Goal: Book appointment/travel/reservation

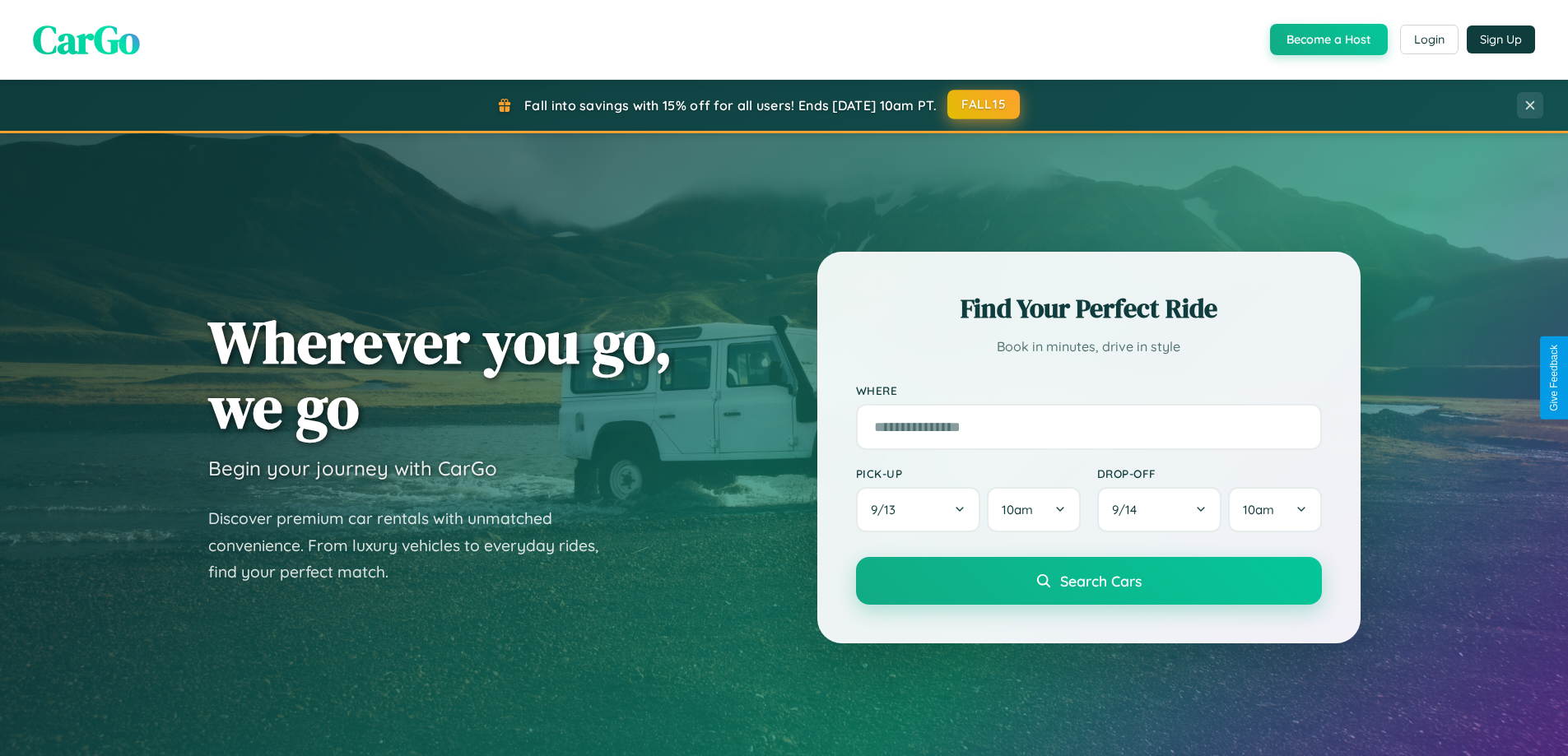
click at [985, 104] on button "FALL15" at bounding box center [984, 104] width 72 height 29
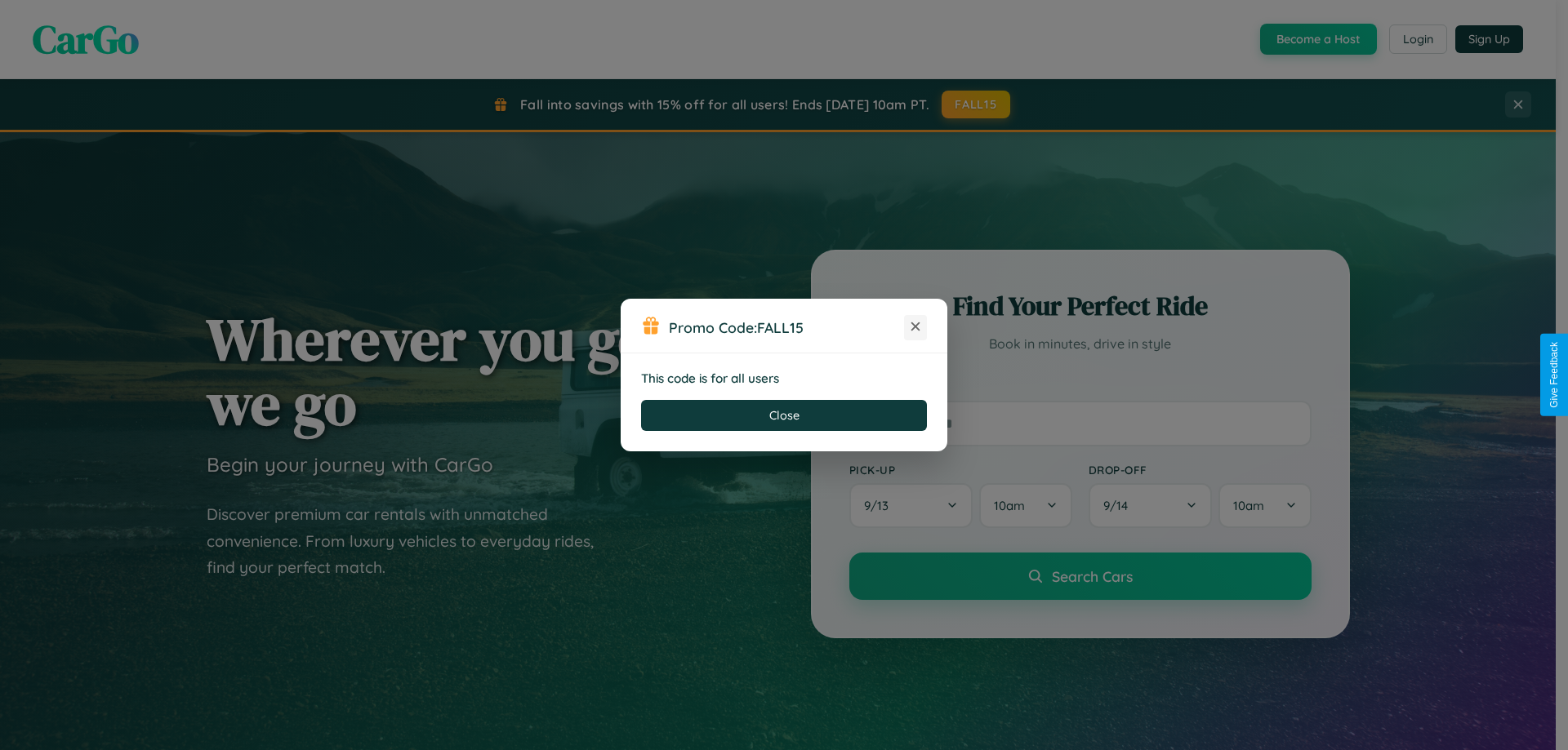
click at [915, 327] on icon at bounding box center [915, 326] width 16 height 16
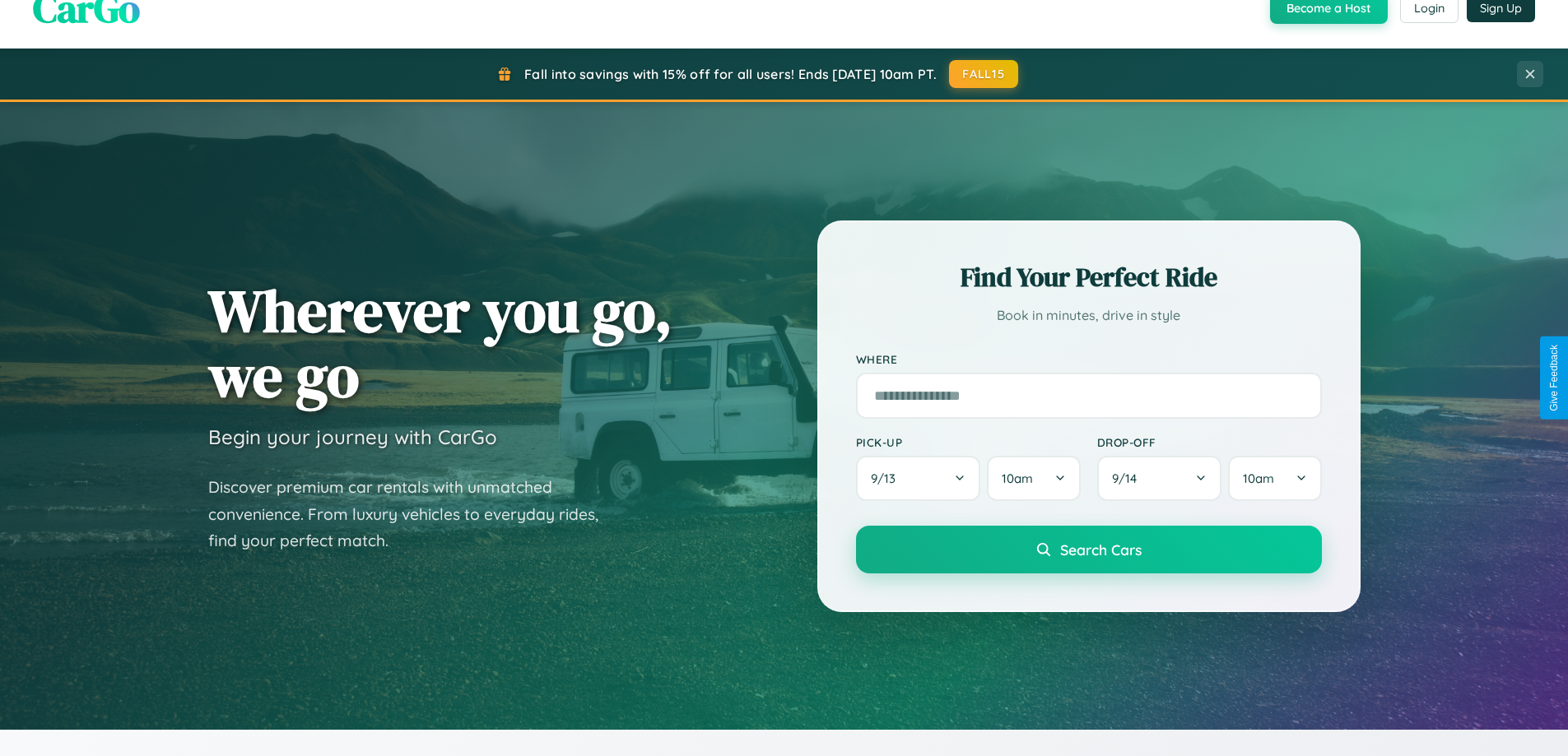
scroll to position [3167, 0]
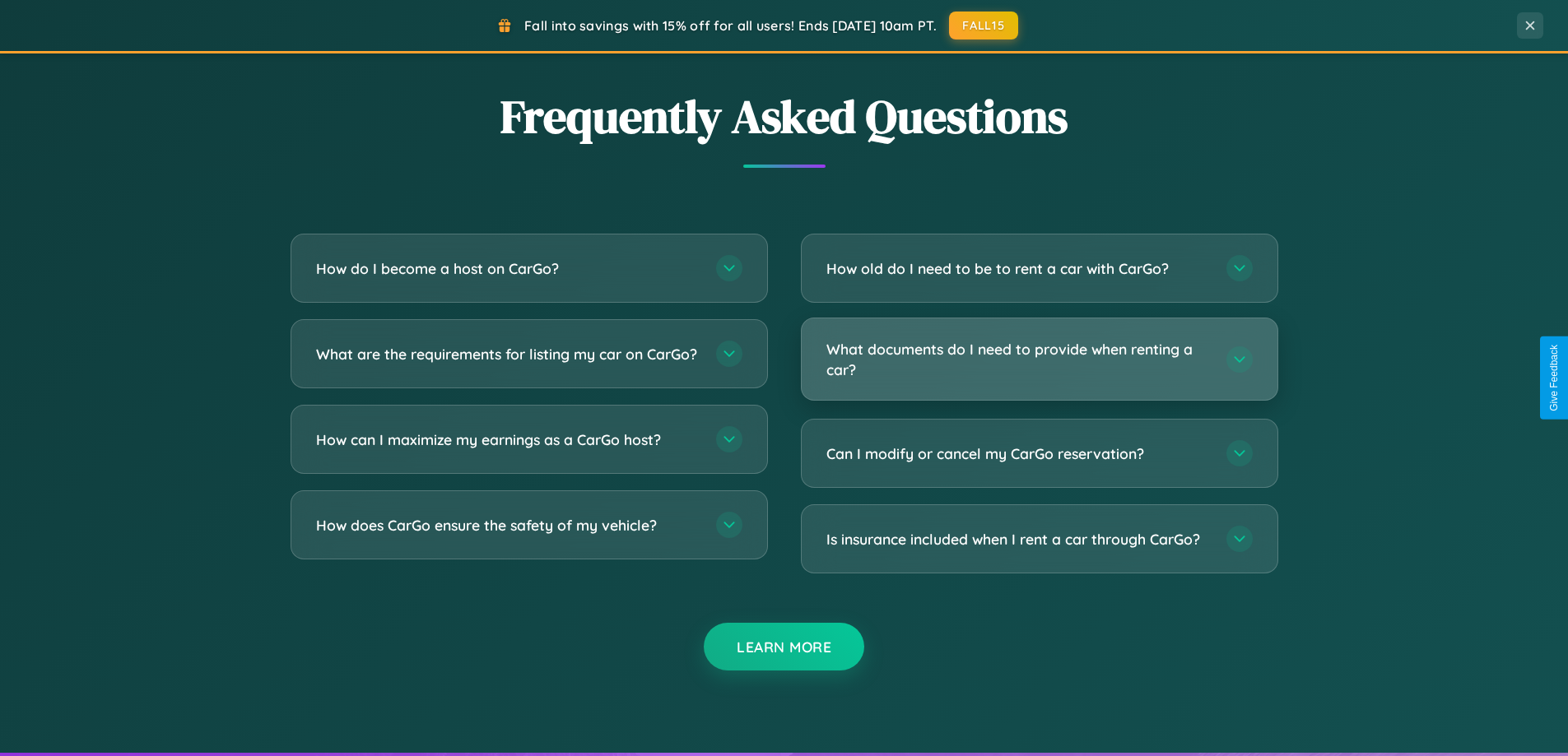
click at [1039, 360] on h3 "What documents do I need to provide when renting a car?" at bounding box center [1017, 359] width 383 height 41
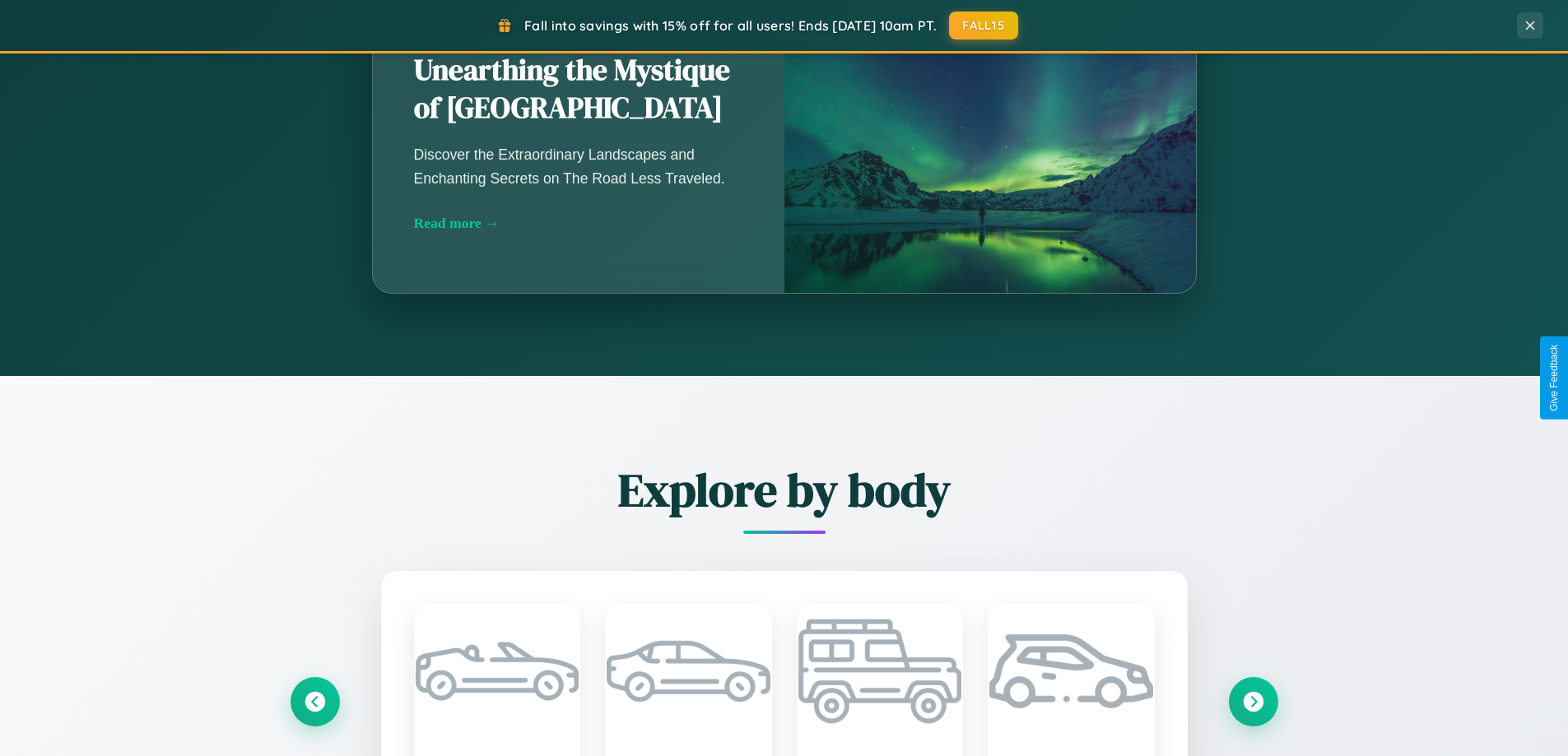
scroll to position [1132, 0]
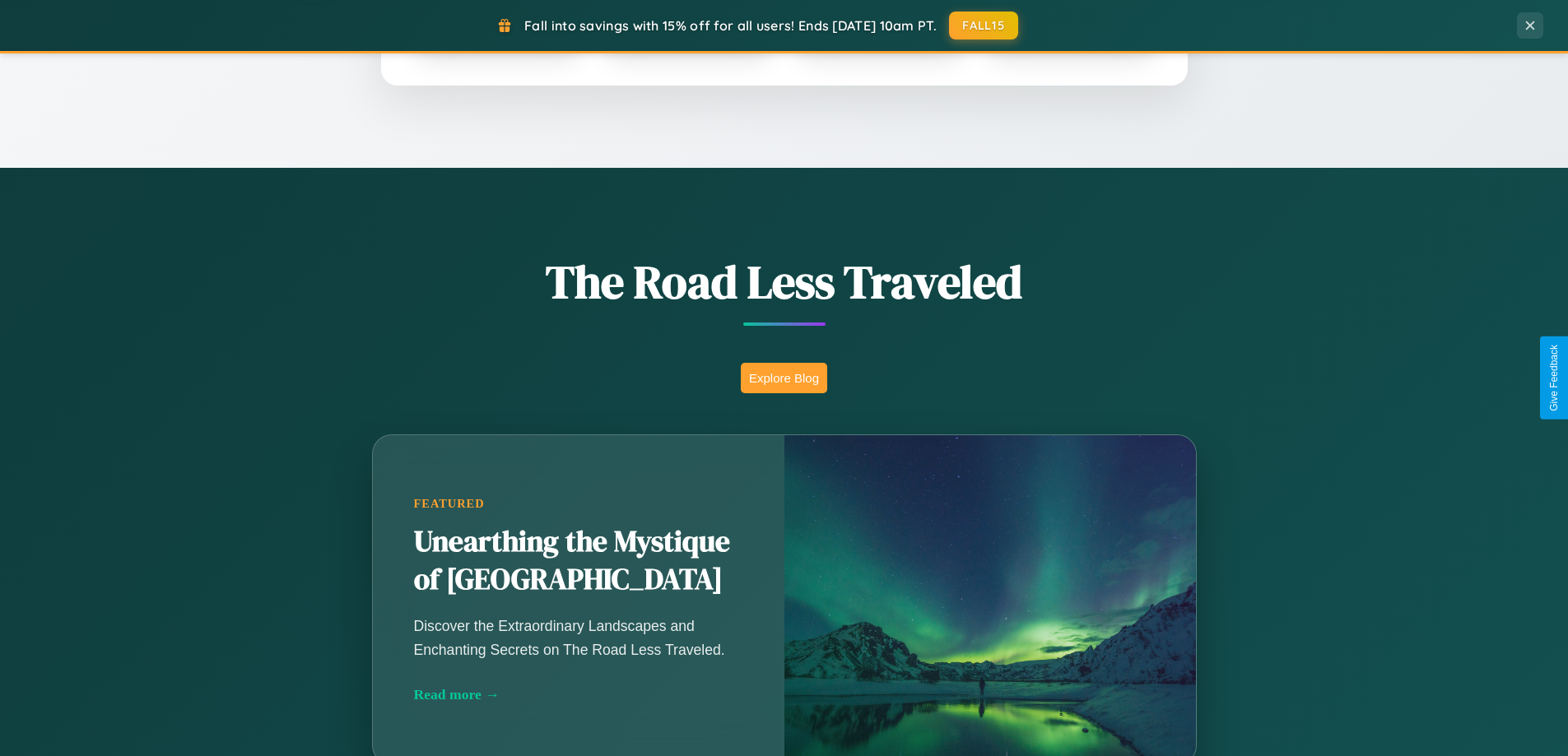
click at [784, 378] on button "Explore Blog" at bounding box center [784, 378] width 86 height 30
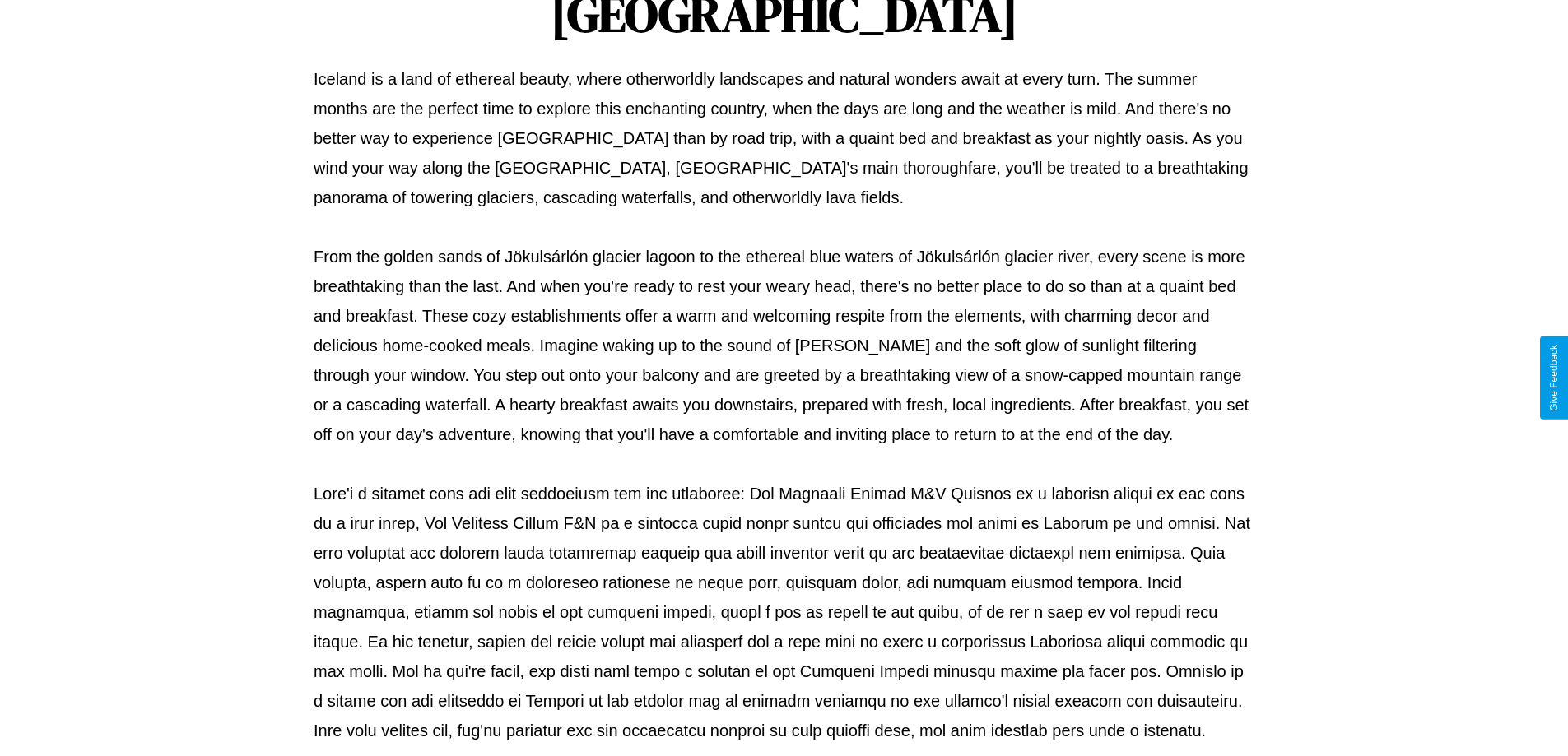
scroll to position [532, 0]
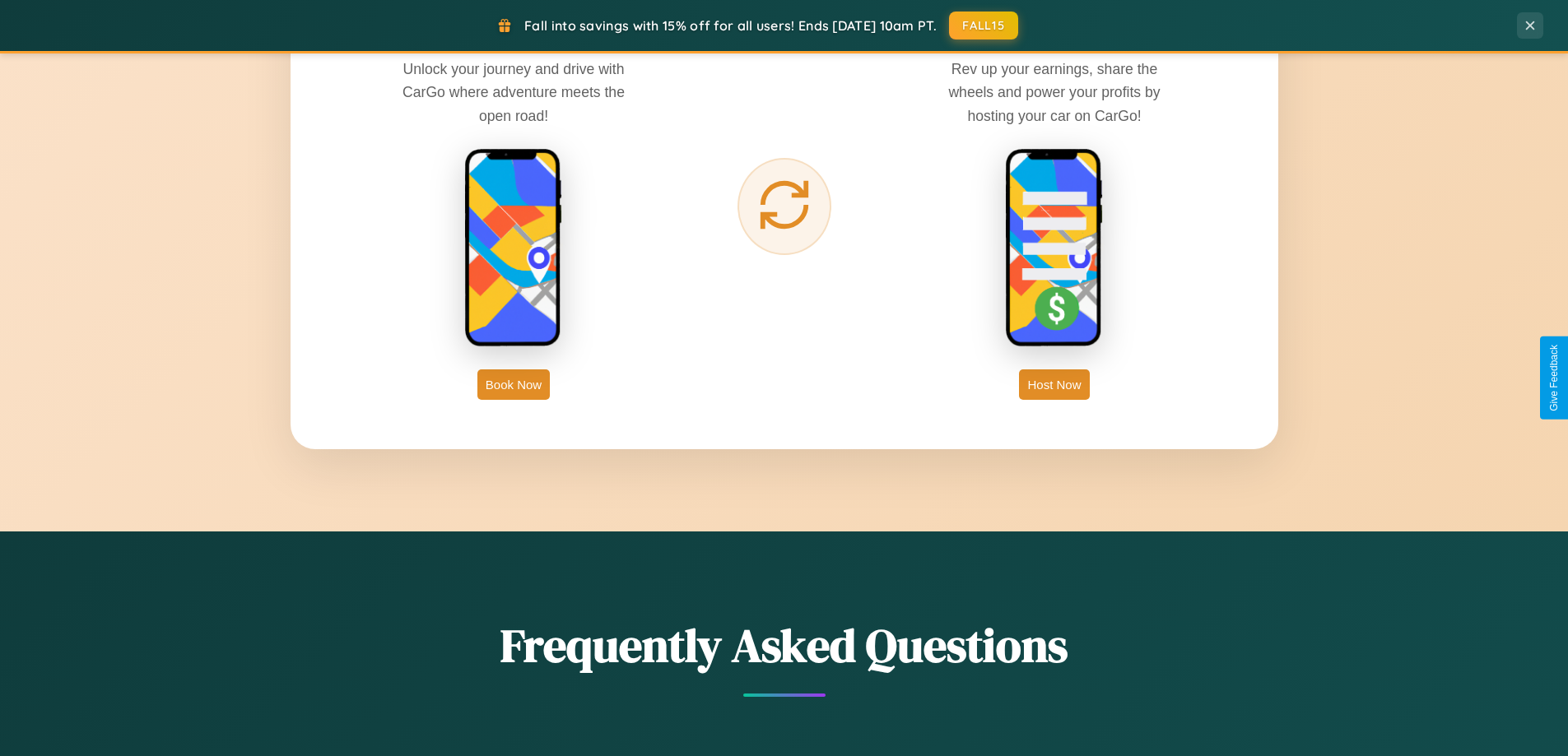
scroll to position [2644, 0]
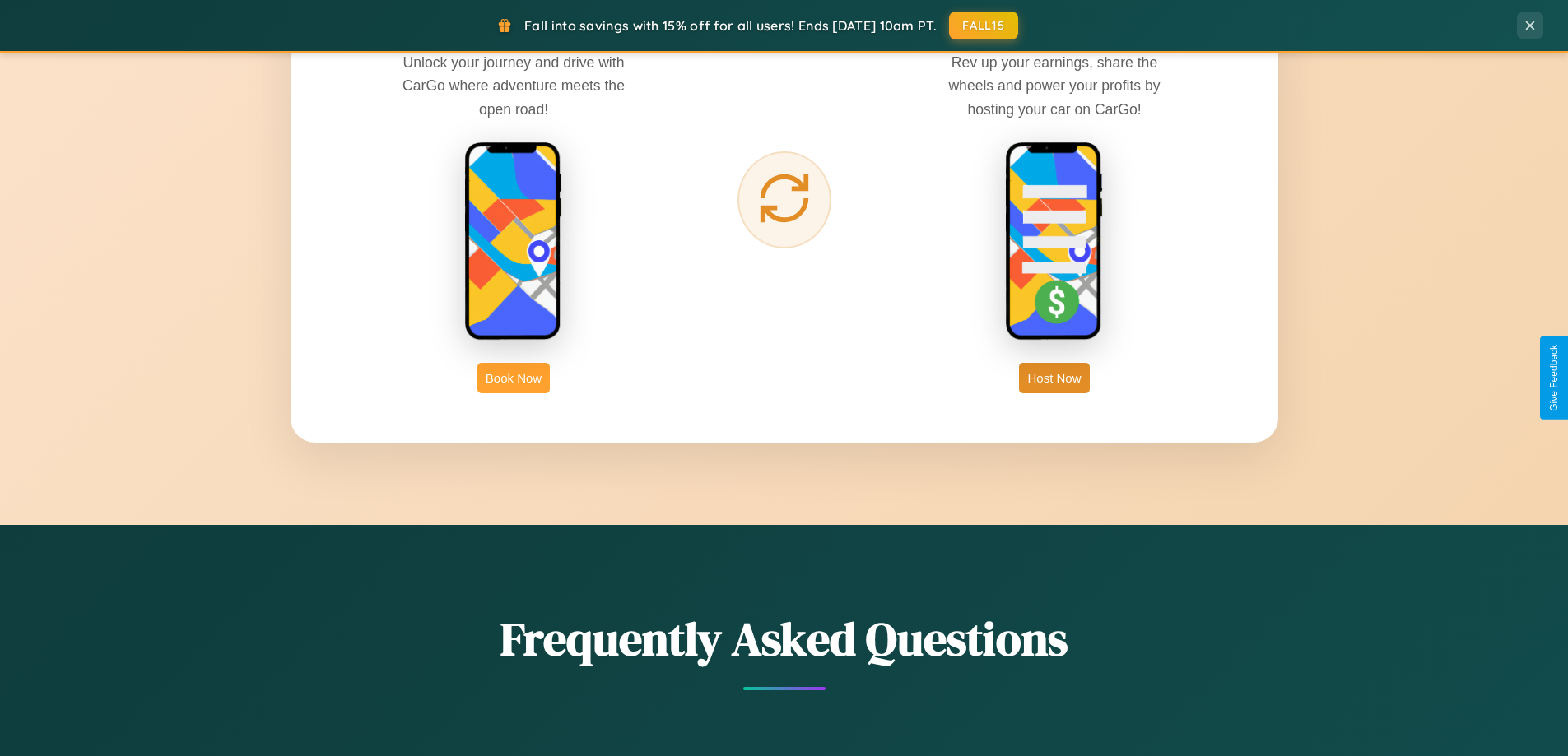
click at [513, 378] on button "Book Now" at bounding box center [513, 378] width 72 height 30
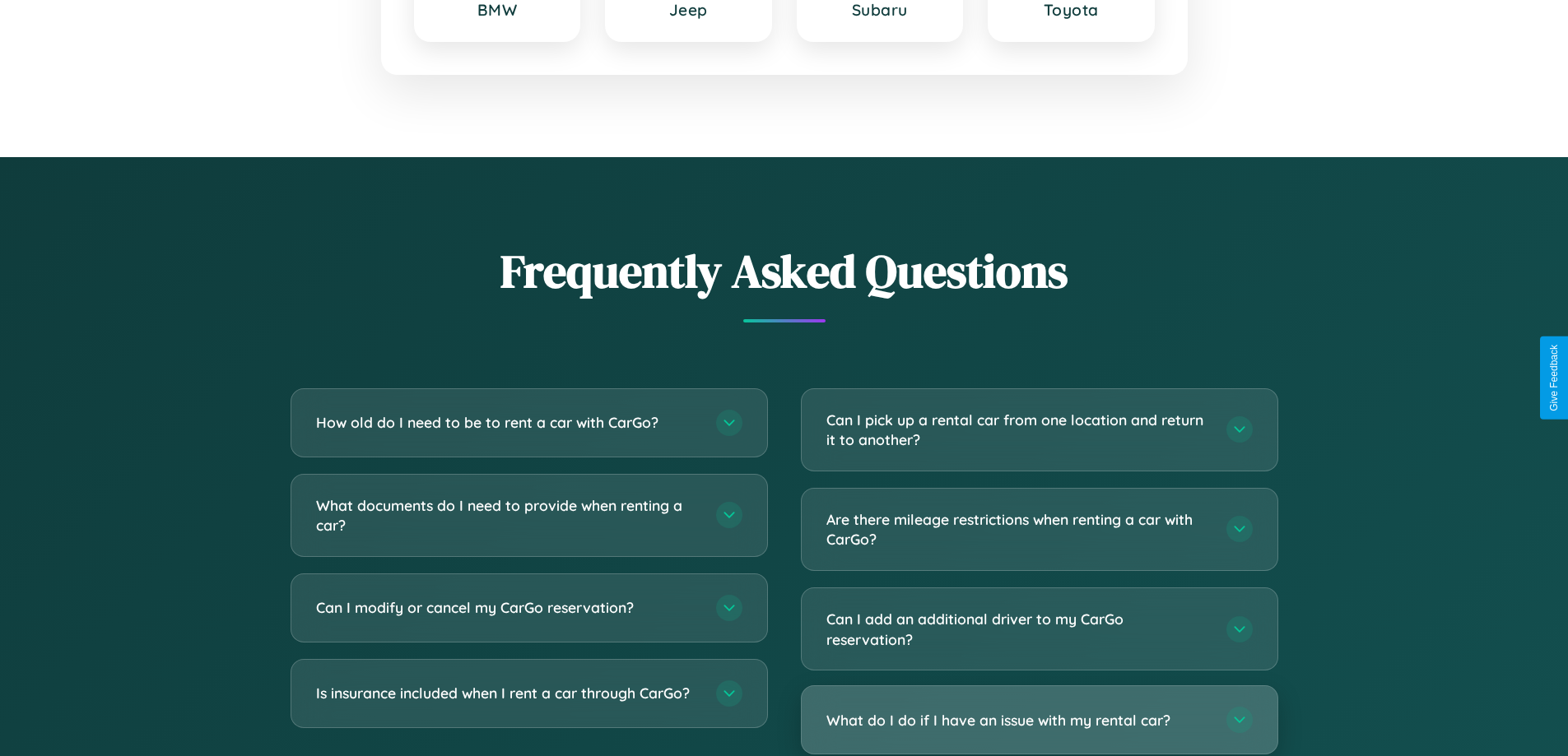
click at [1039, 721] on h3 "What do I do if I have an issue with my rental car?" at bounding box center [1017, 721] width 383 height 21
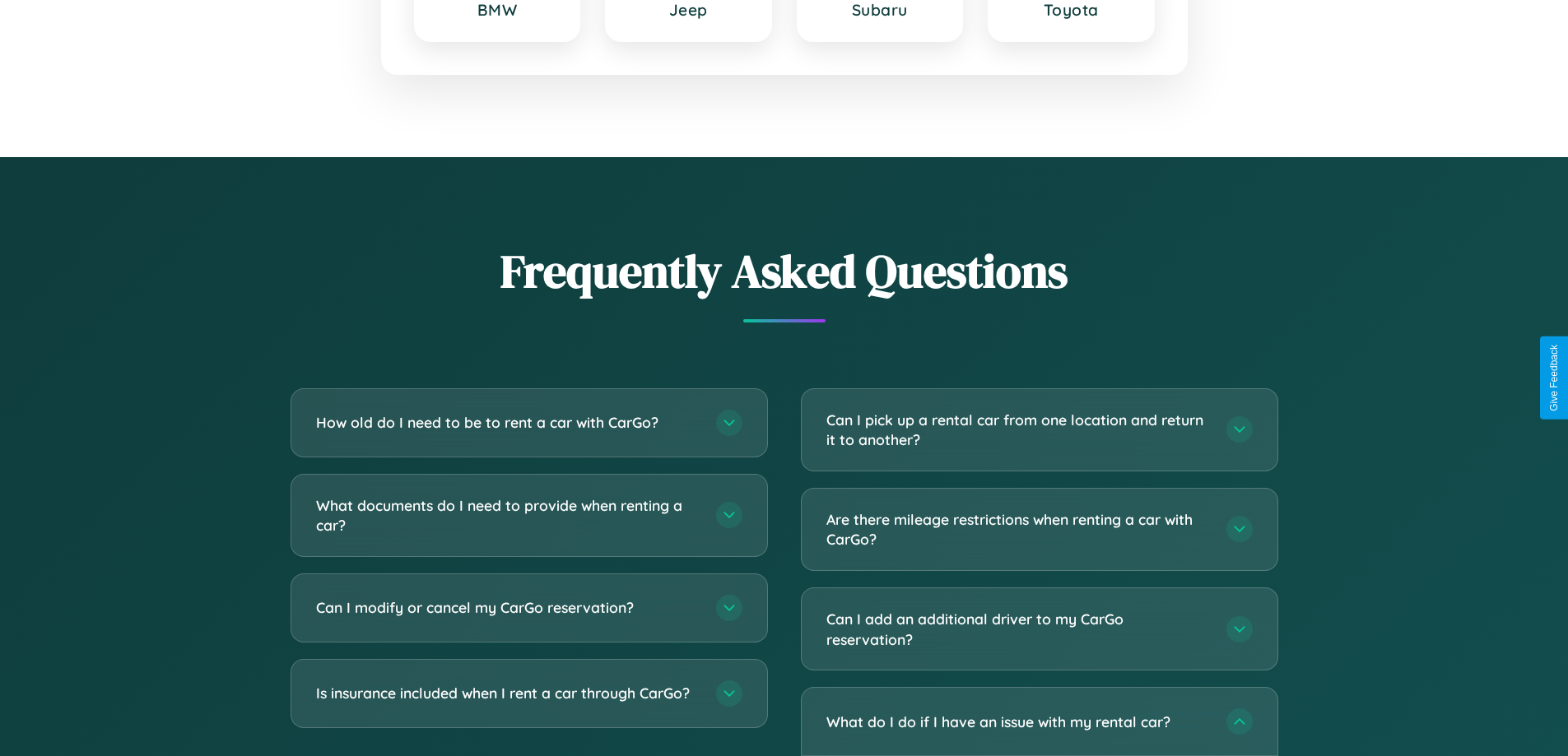
scroll to position [1372, 0]
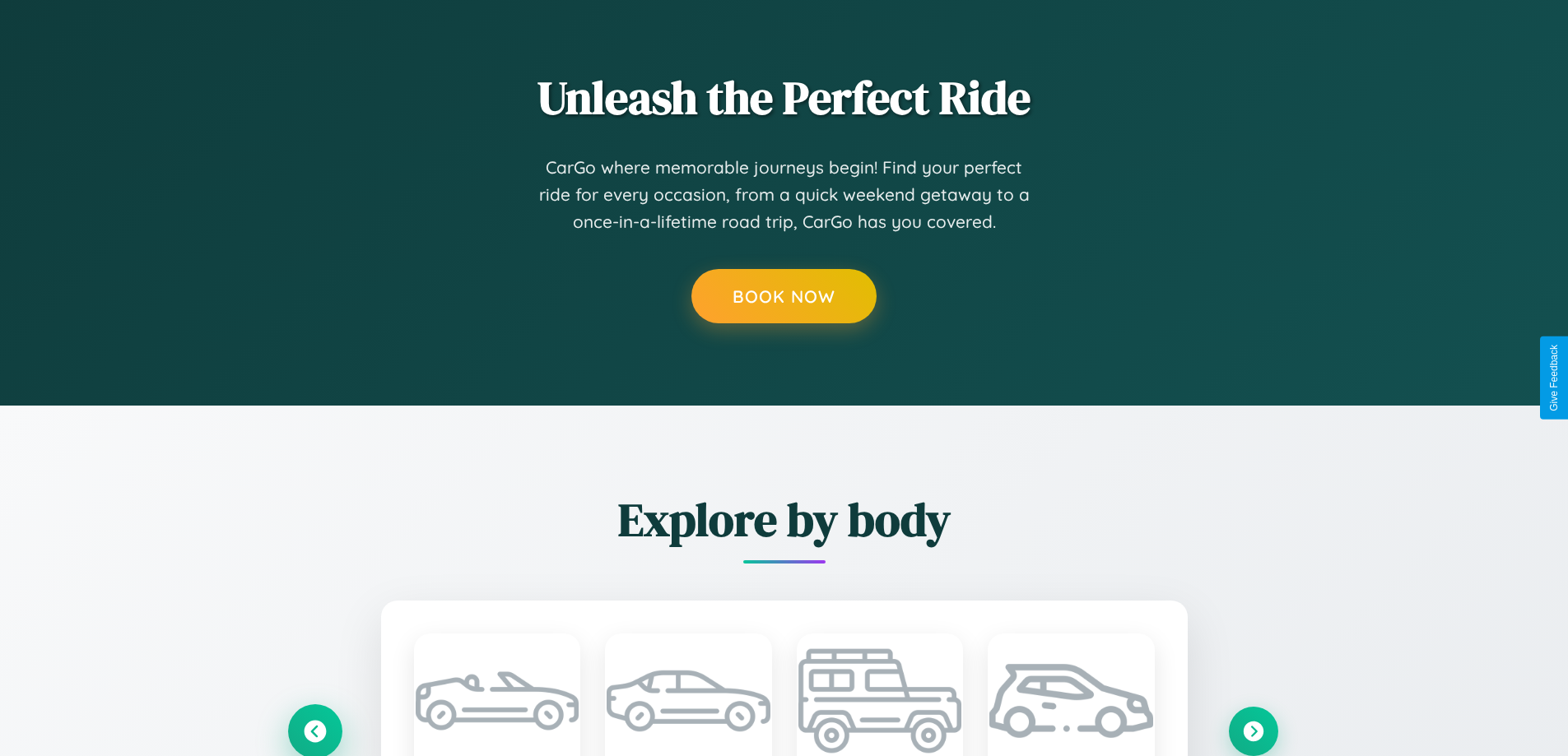
click at [314, 731] on icon at bounding box center [315, 731] width 22 height 22
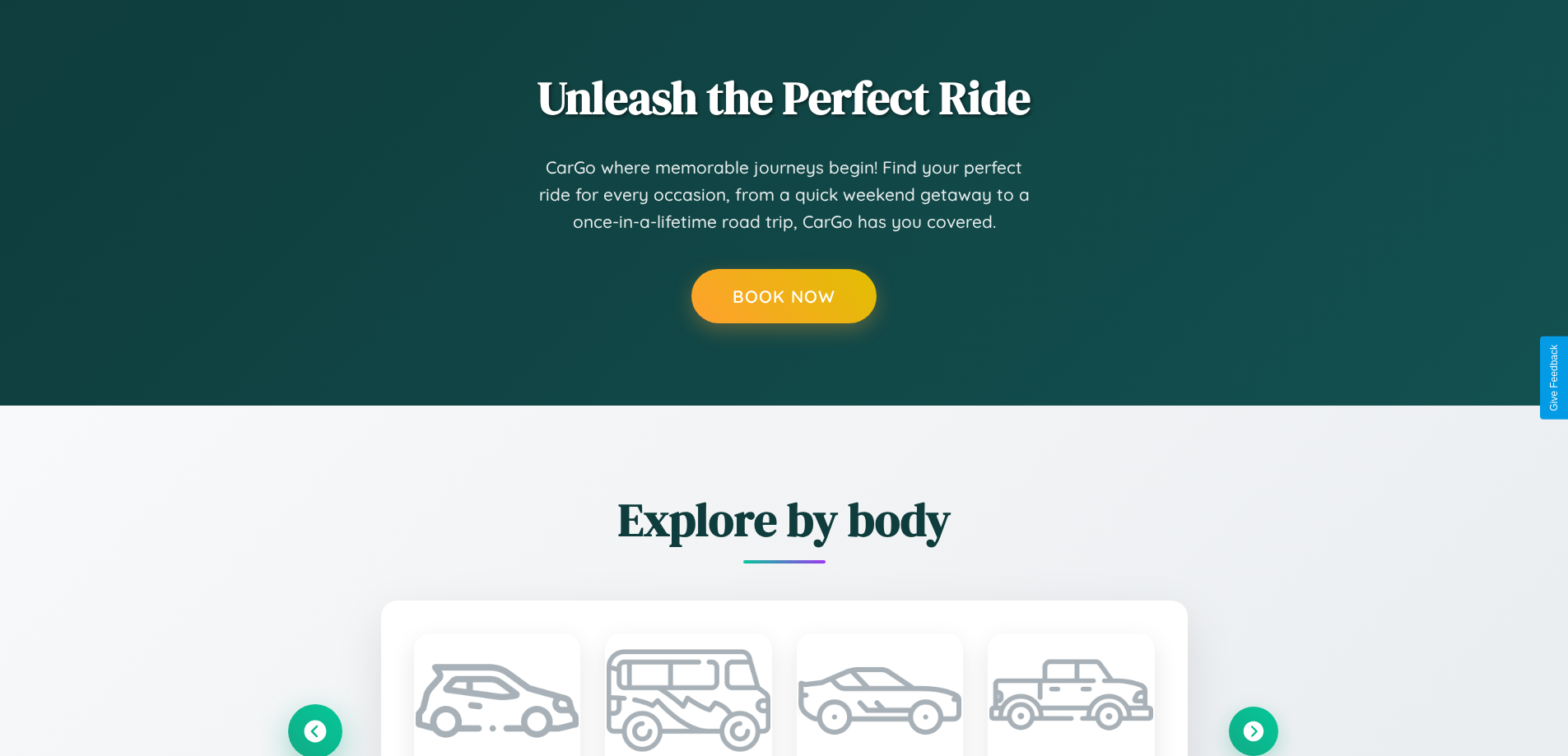
type input "*****"
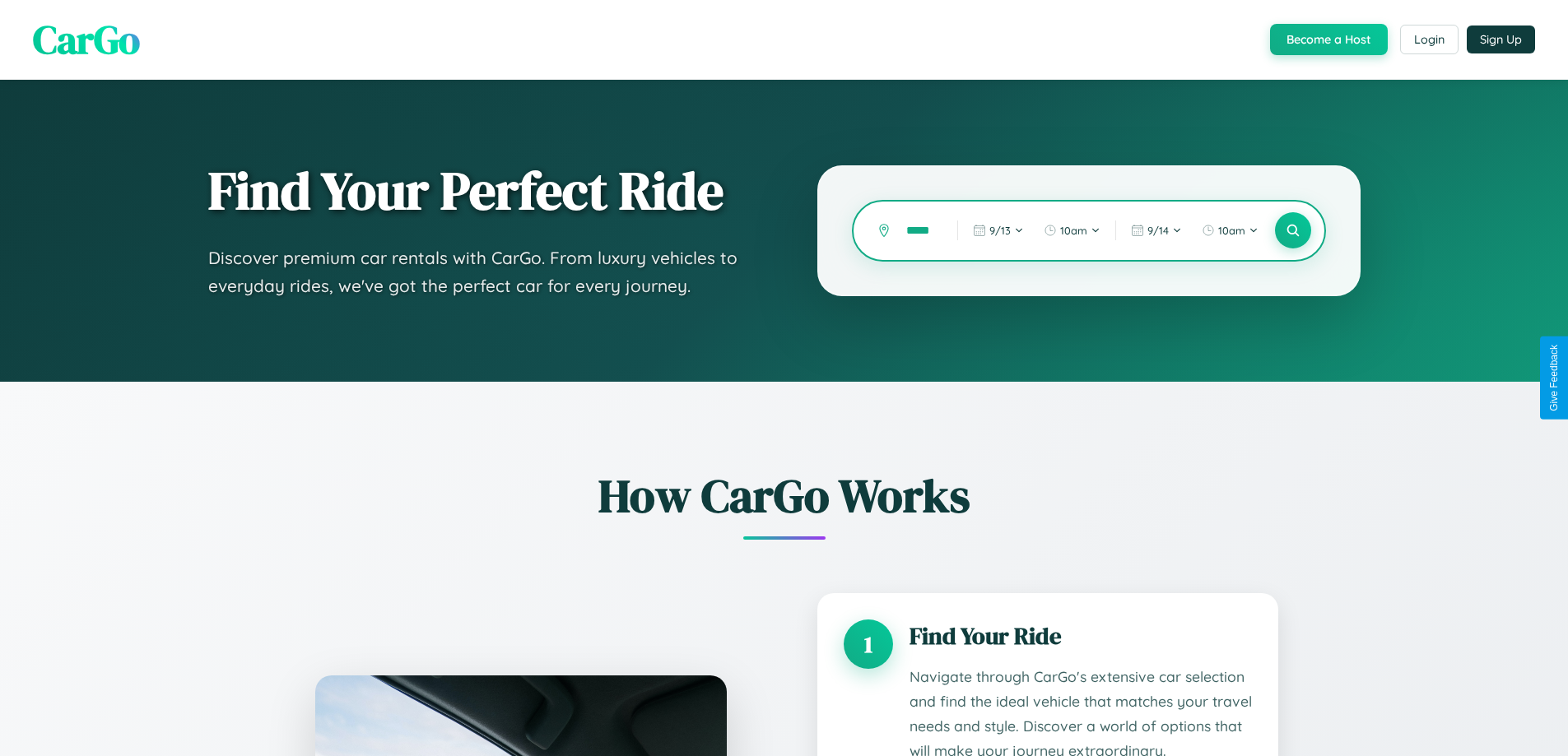
scroll to position [0, 3]
